Goal: Task Accomplishment & Management: Manage account settings

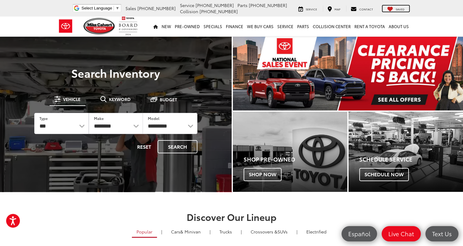
click at [401, 8] on span "Saved" at bounding box center [400, 9] width 9 height 4
